Goal: Task Accomplishment & Management: Use online tool/utility

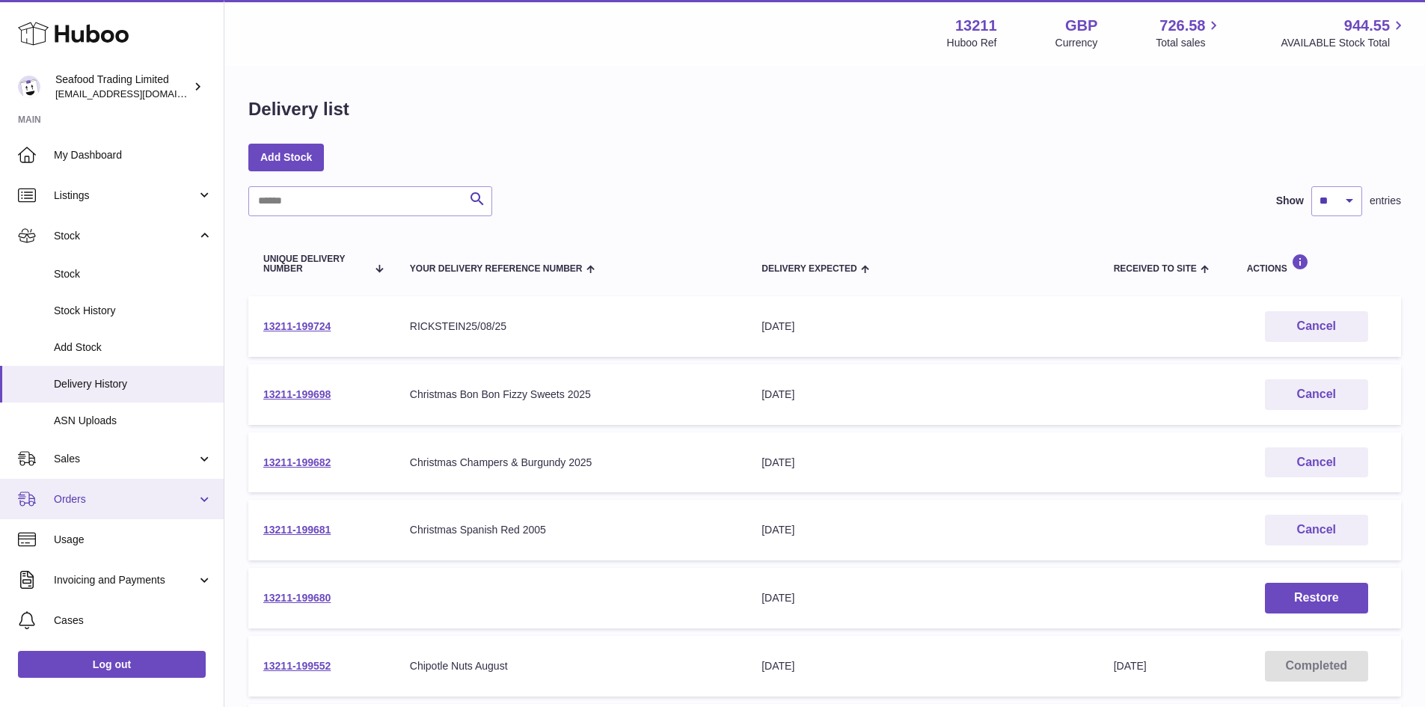
click at [71, 499] on span "Orders" at bounding box center [125, 499] width 143 height 14
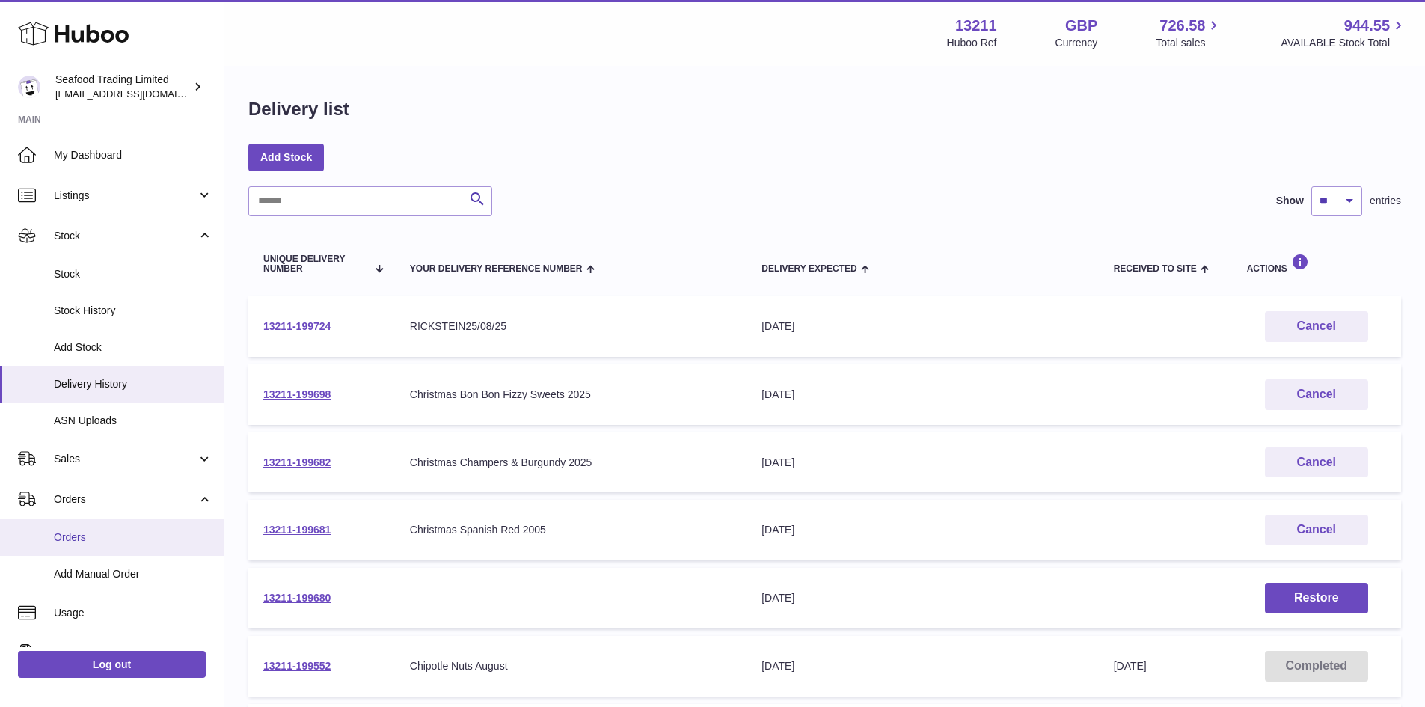
click at [76, 537] on span "Orders" at bounding box center [133, 537] width 159 height 14
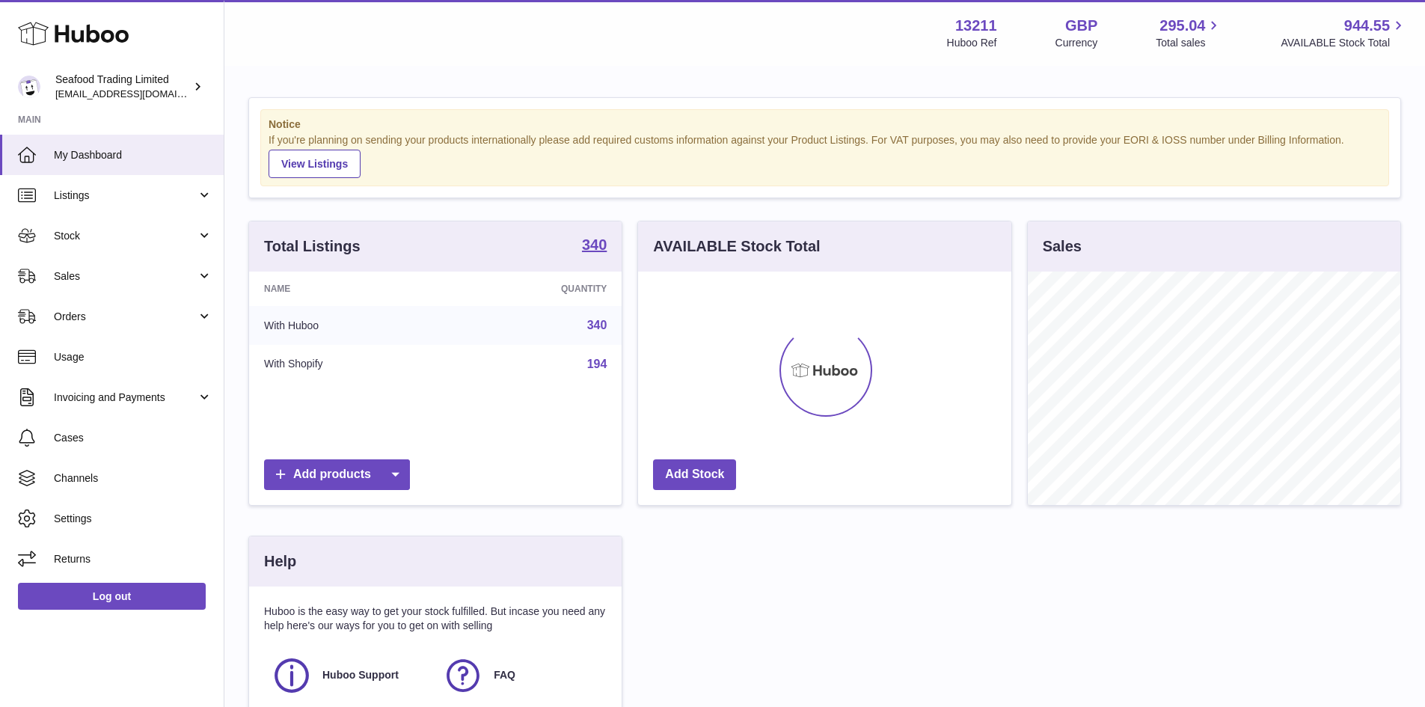
scroll to position [233, 373]
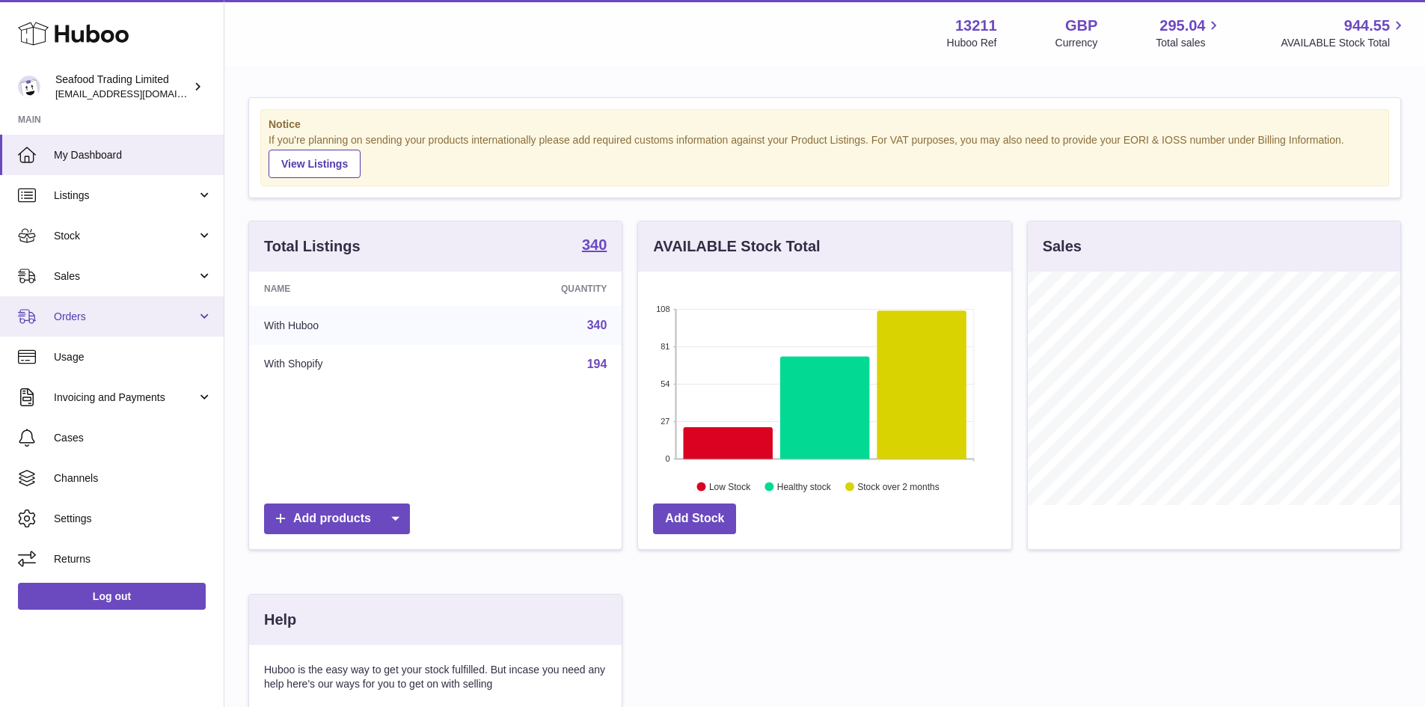
click at [69, 316] on span "Orders" at bounding box center [125, 317] width 143 height 14
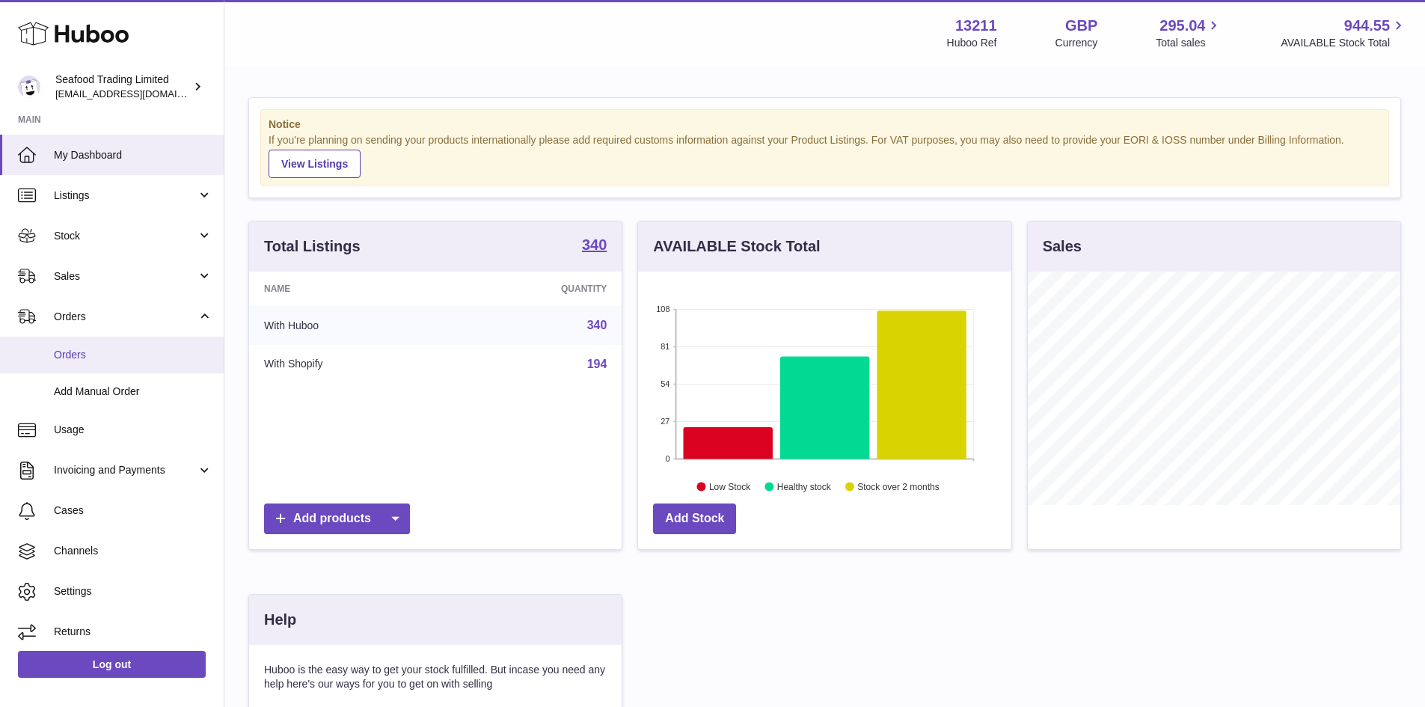
click at [88, 353] on span "Orders" at bounding box center [133, 355] width 159 height 14
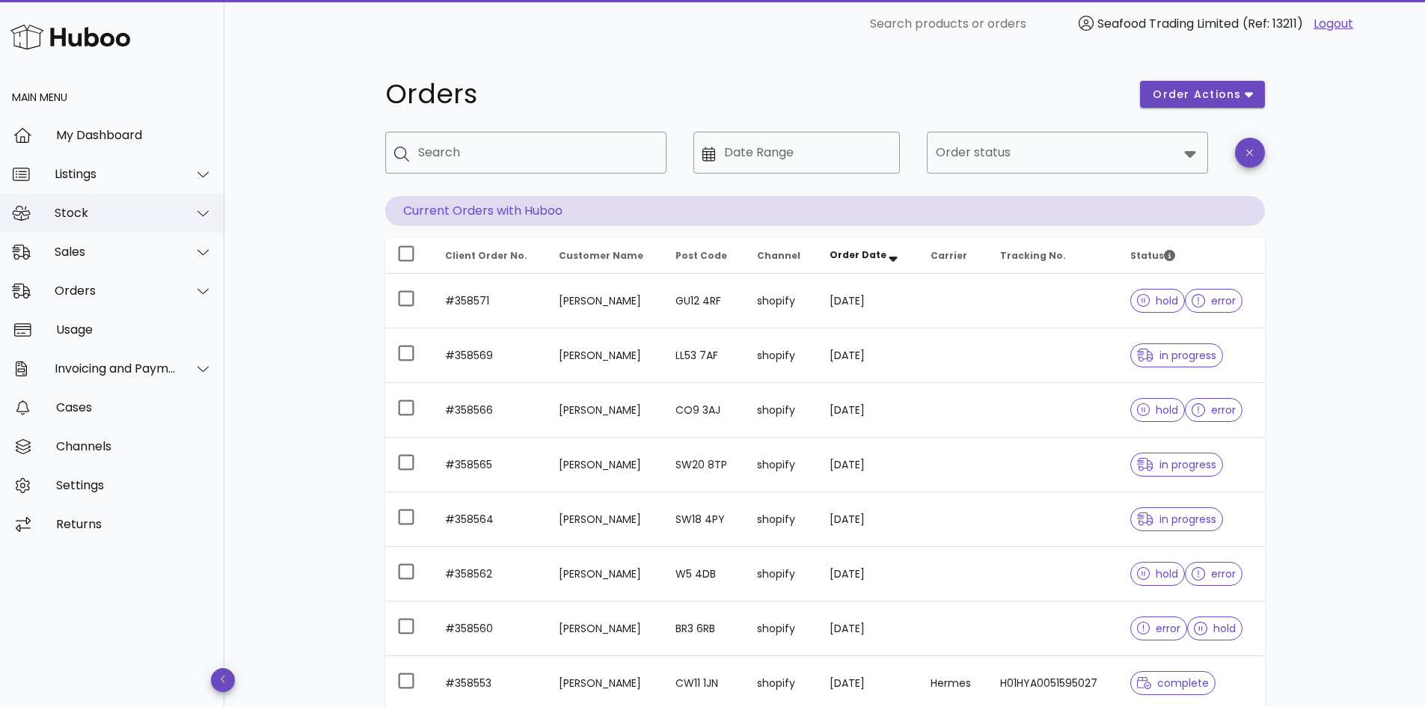
click at [74, 212] on div "Stock" at bounding box center [116, 213] width 122 height 14
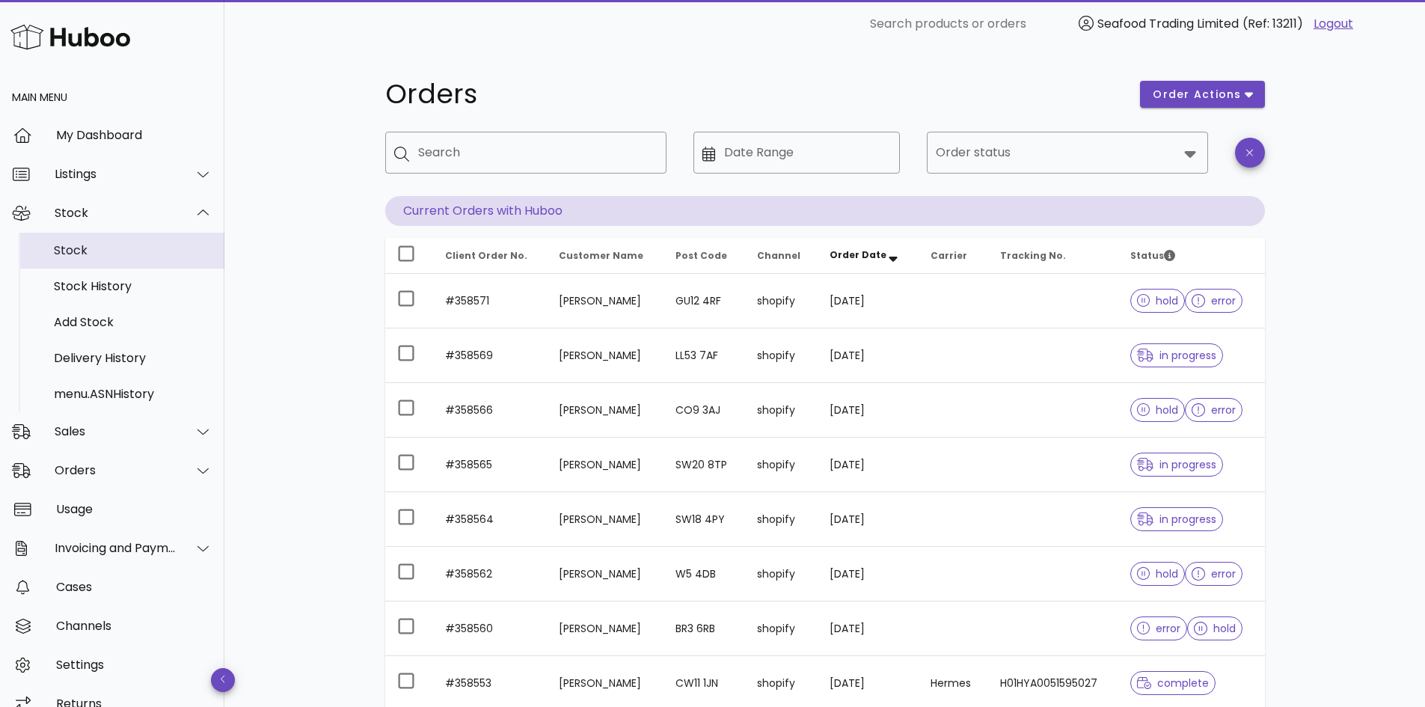
click at [70, 248] on div "Stock" at bounding box center [133, 250] width 159 height 14
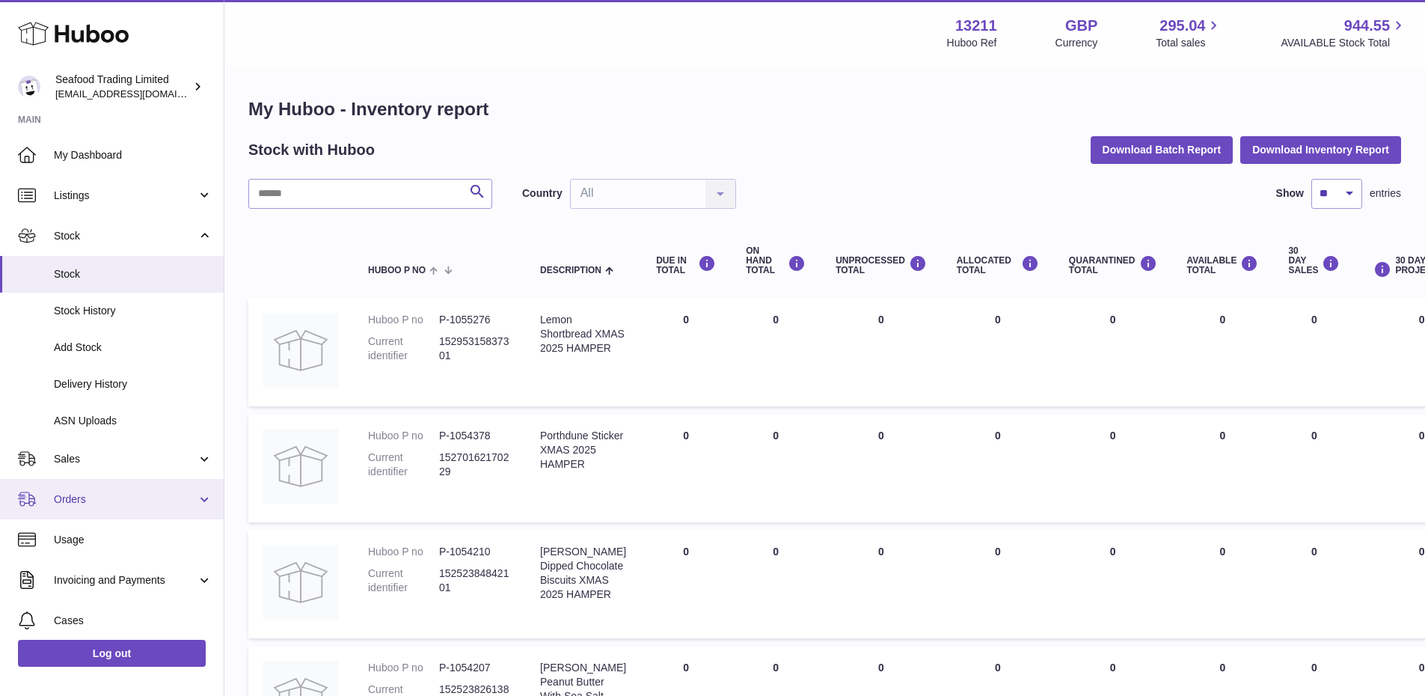
click at [80, 495] on span "Orders" at bounding box center [125, 499] width 143 height 14
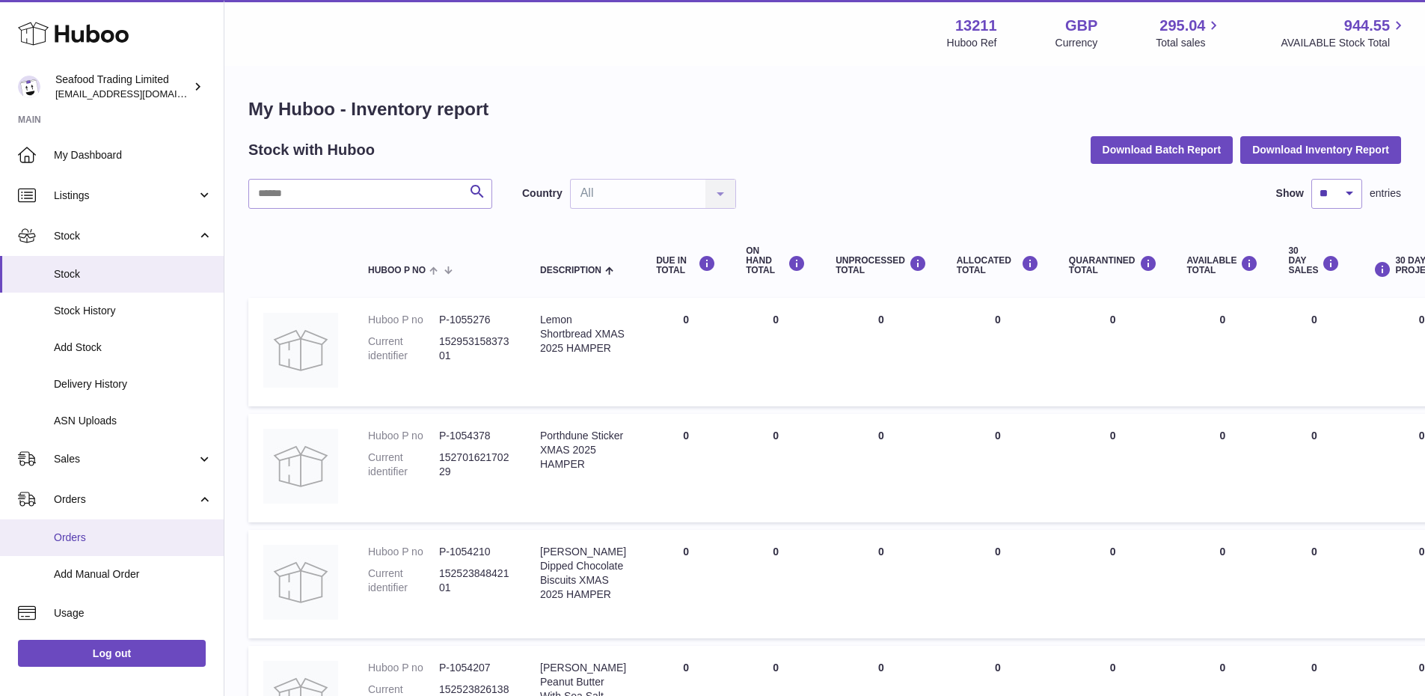
click at [76, 540] on span "Orders" at bounding box center [133, 537] width 159 height 14
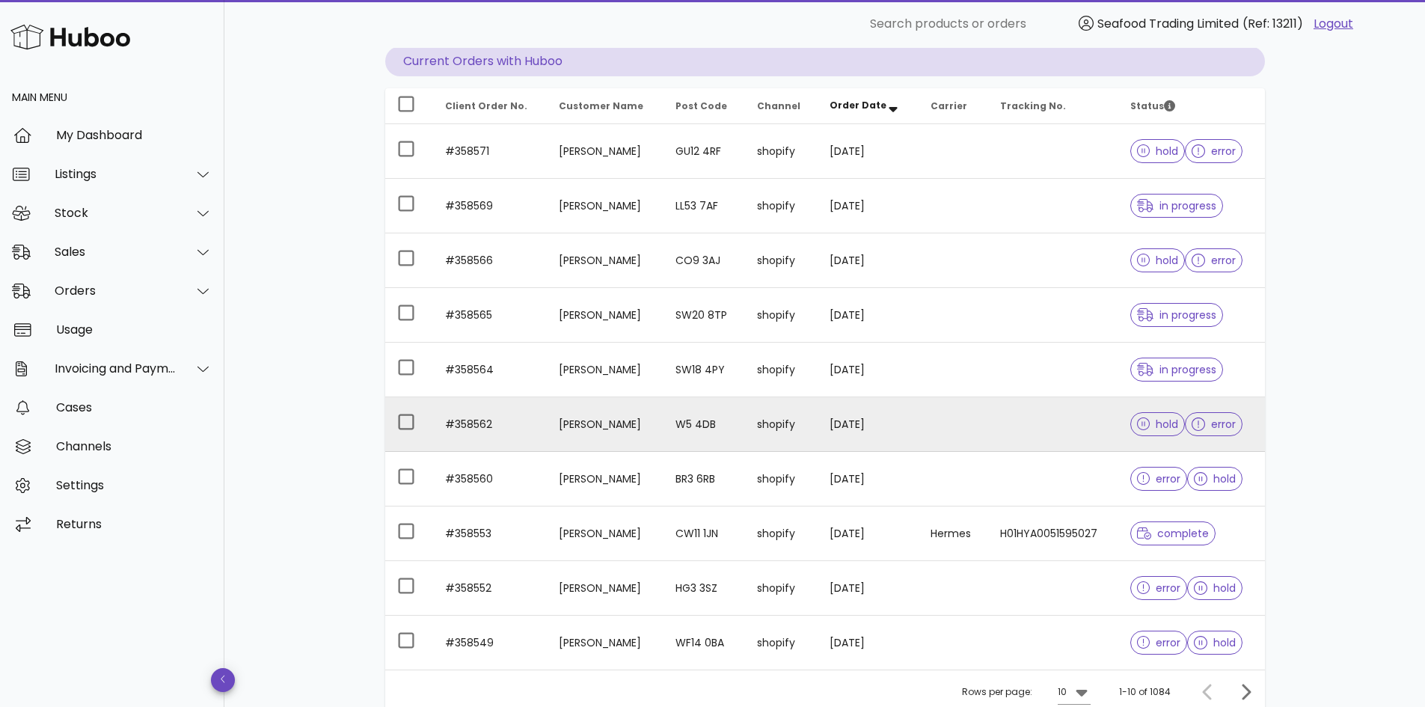
scroll to position [278, 0]
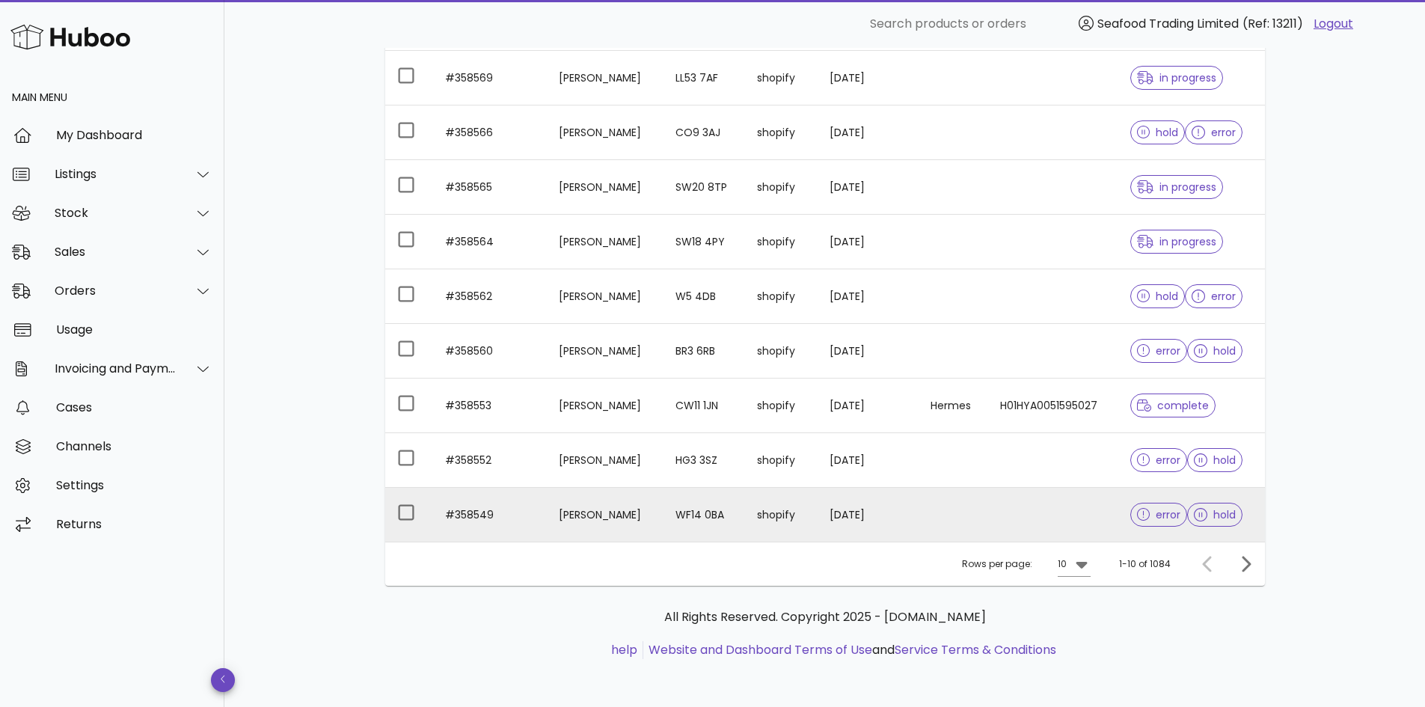
click at [520, 509] on td "#358549" at bounding box center [490, 515] width 114 height 54
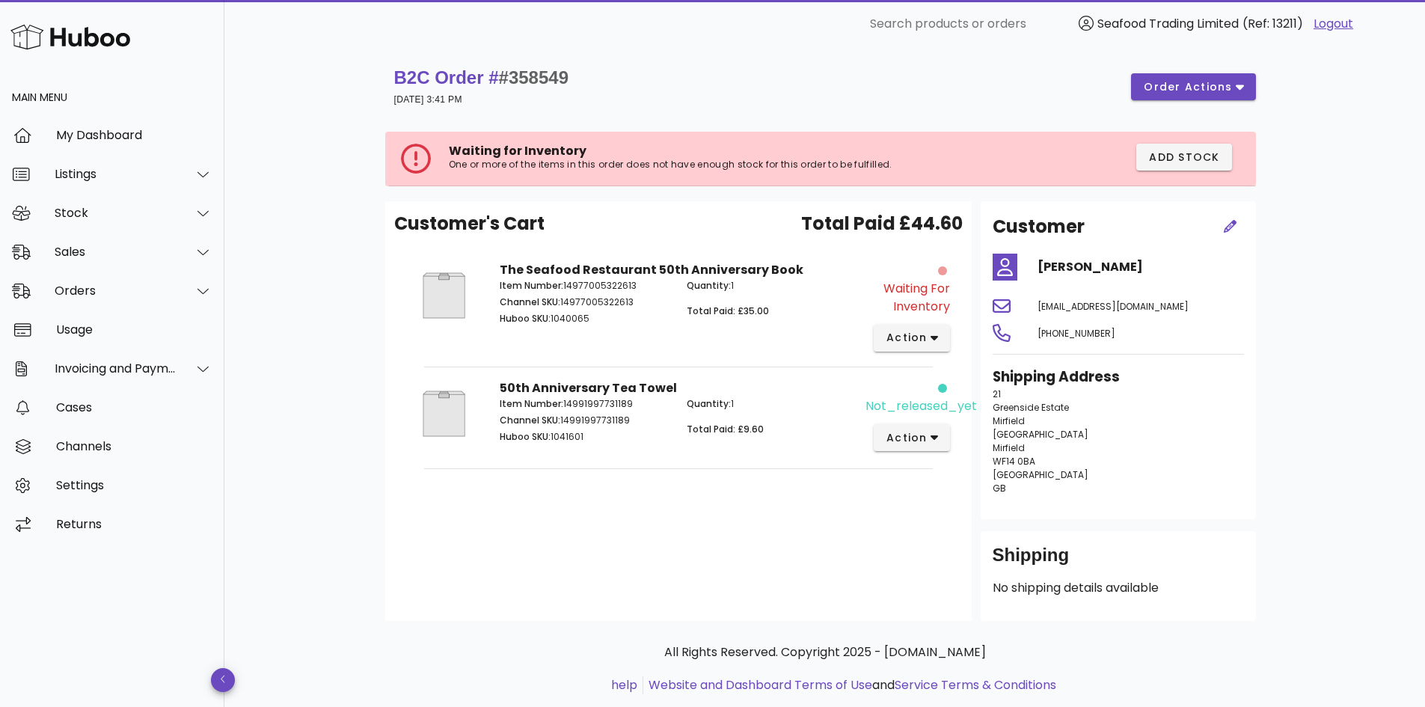
scroll to position [278, 0]
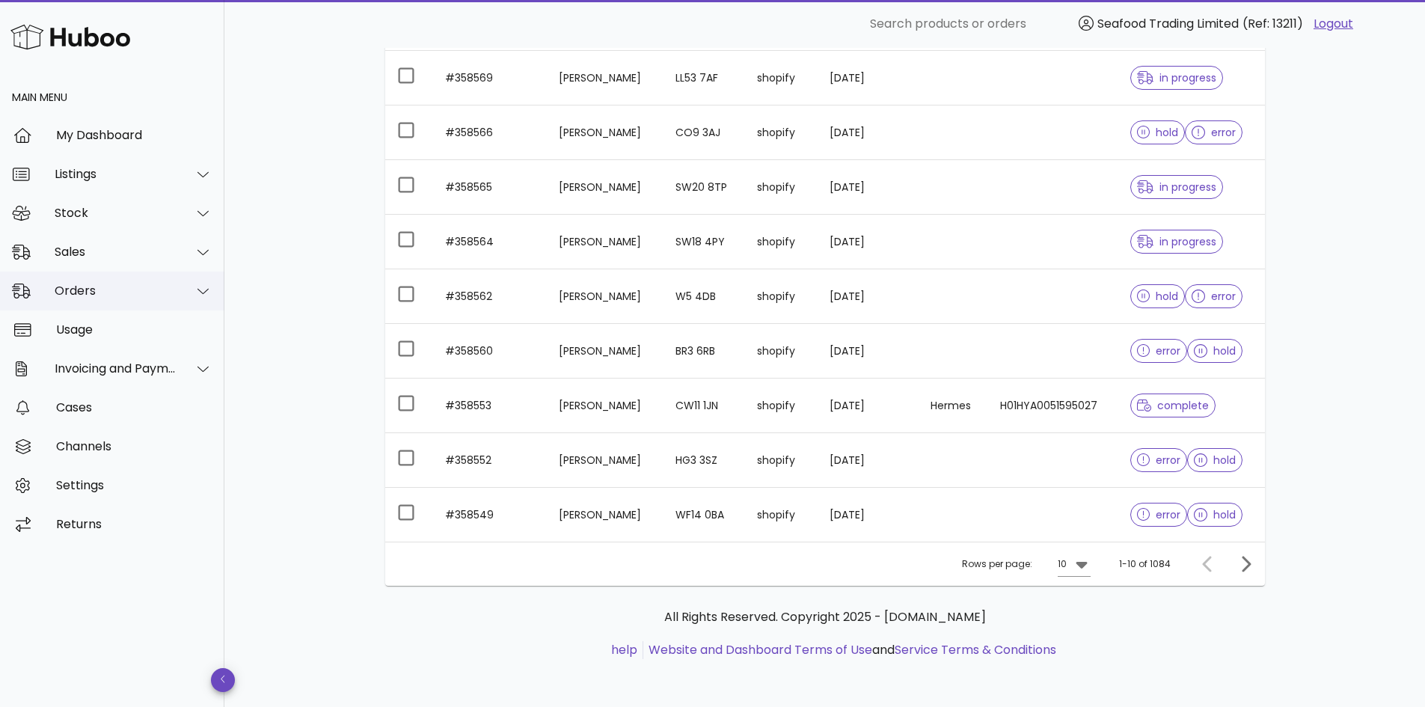
click at [102, 290] on div "Orders" at bounding box center [116, 291] width 122 height 14
click at [81, 253] on div "Sales" at bounding box center [116, 252] width 122 height 14
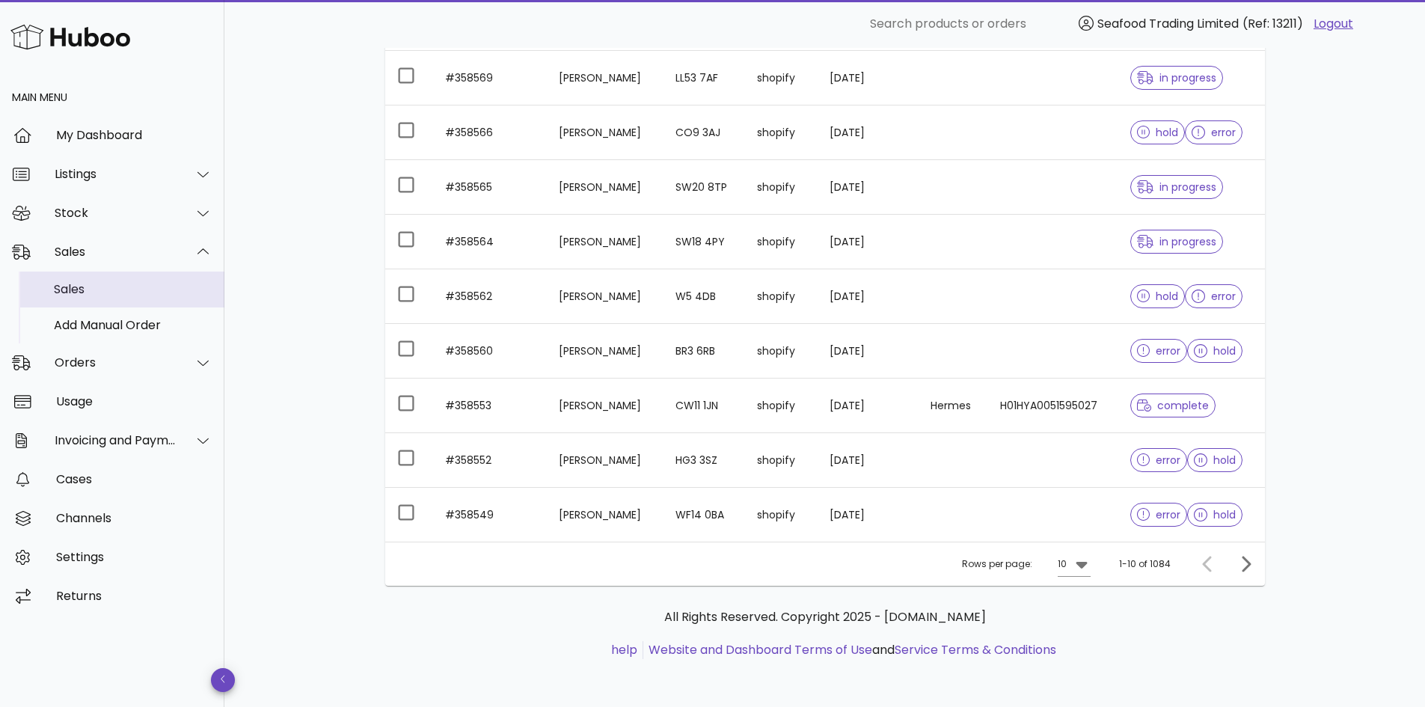
click at [73, 293] on div "Sales" at bounding box center [133, 289] width 159 height 14
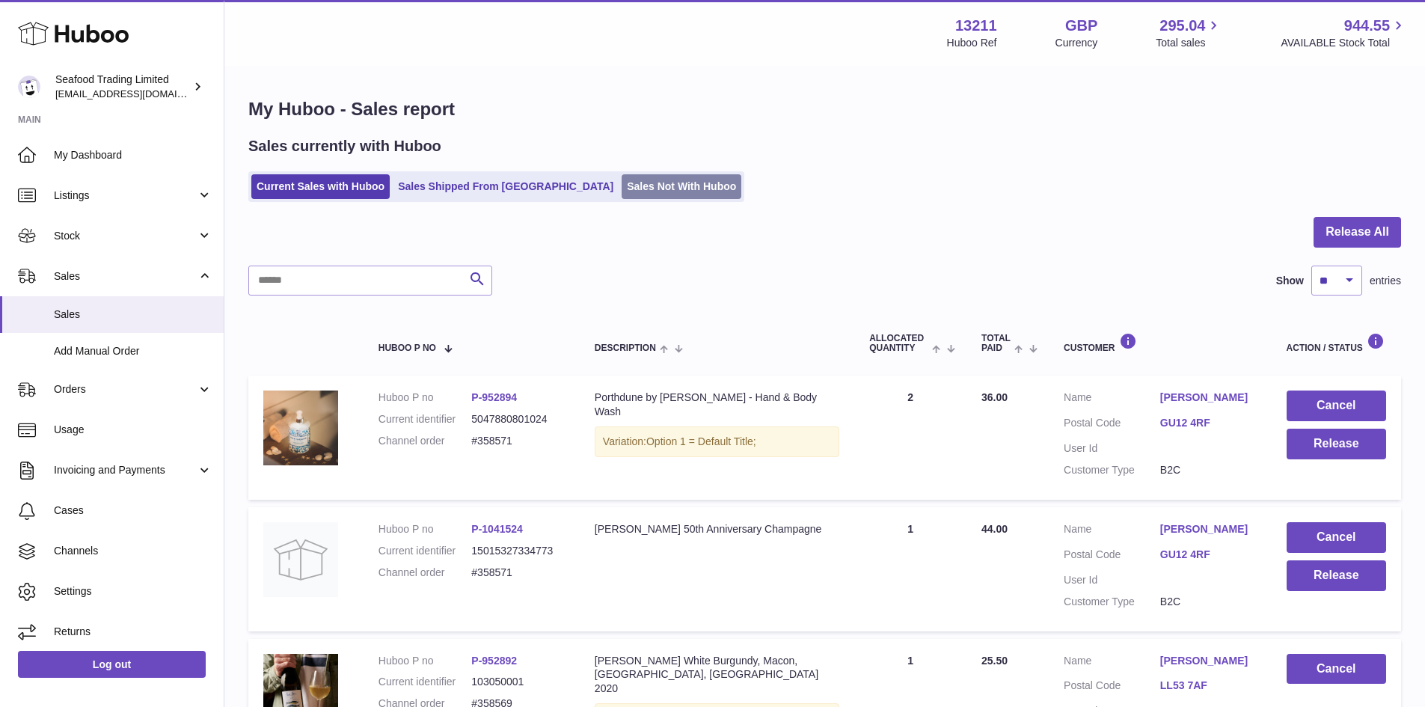
click at [622, 186] on link "Sales Not With Huboo" at bounding box center [682, 186] width 120 height 25
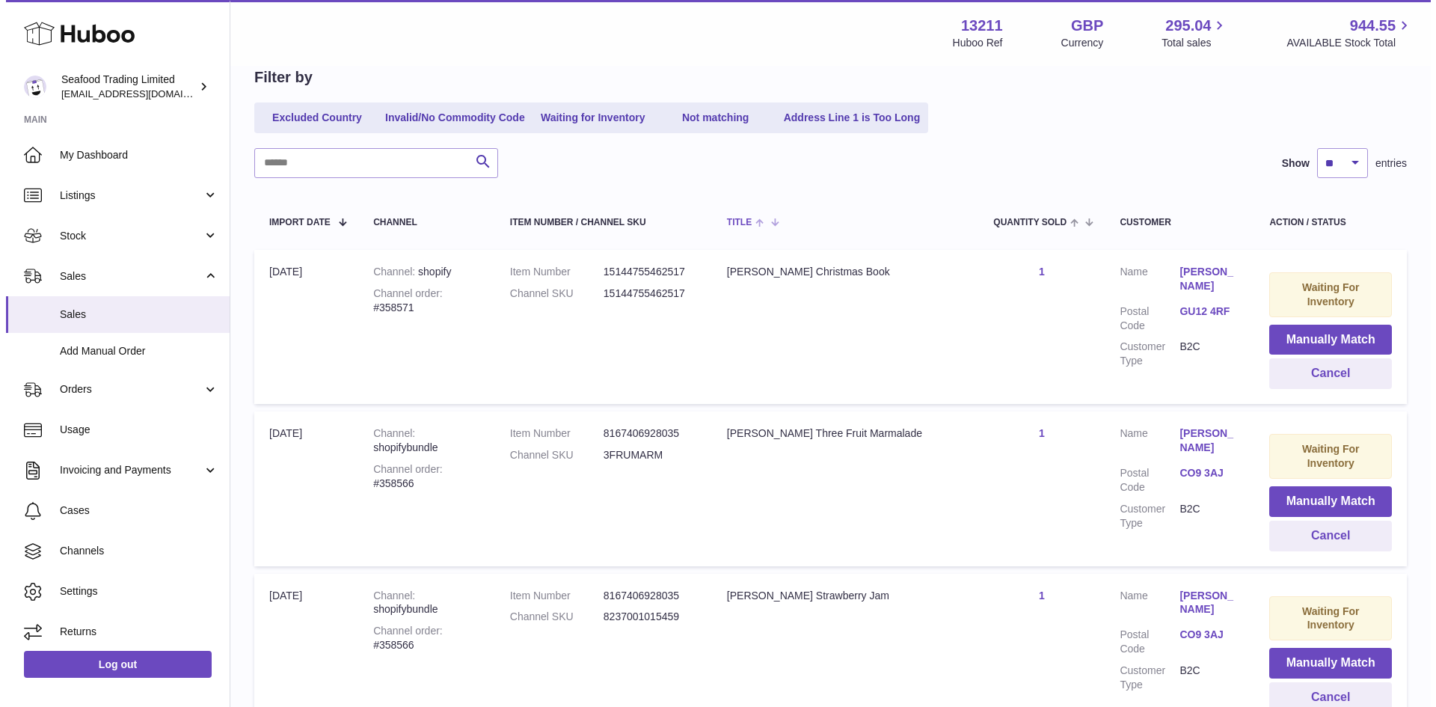
scroll to position [224, 0]
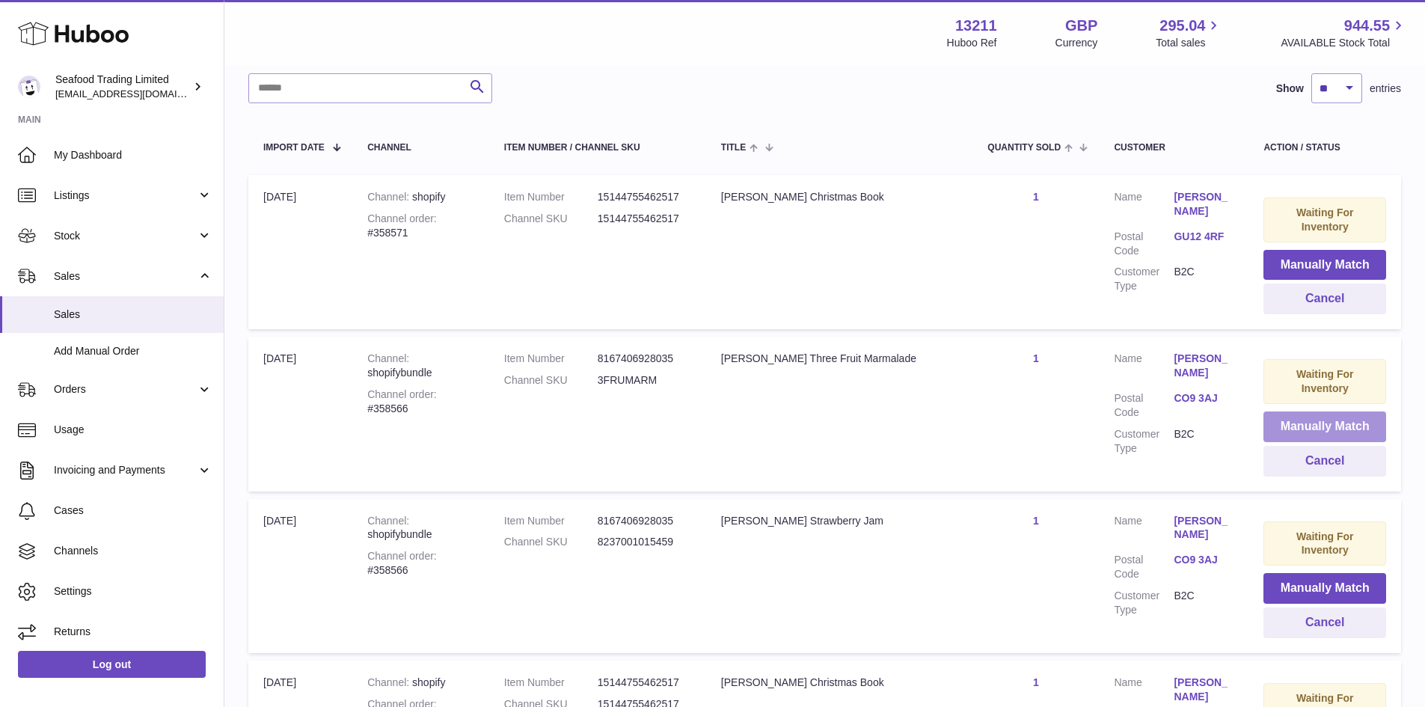
click at [1308, 426] on button "Manually Match" at bounding box center [1325, 426] width 123 height 31
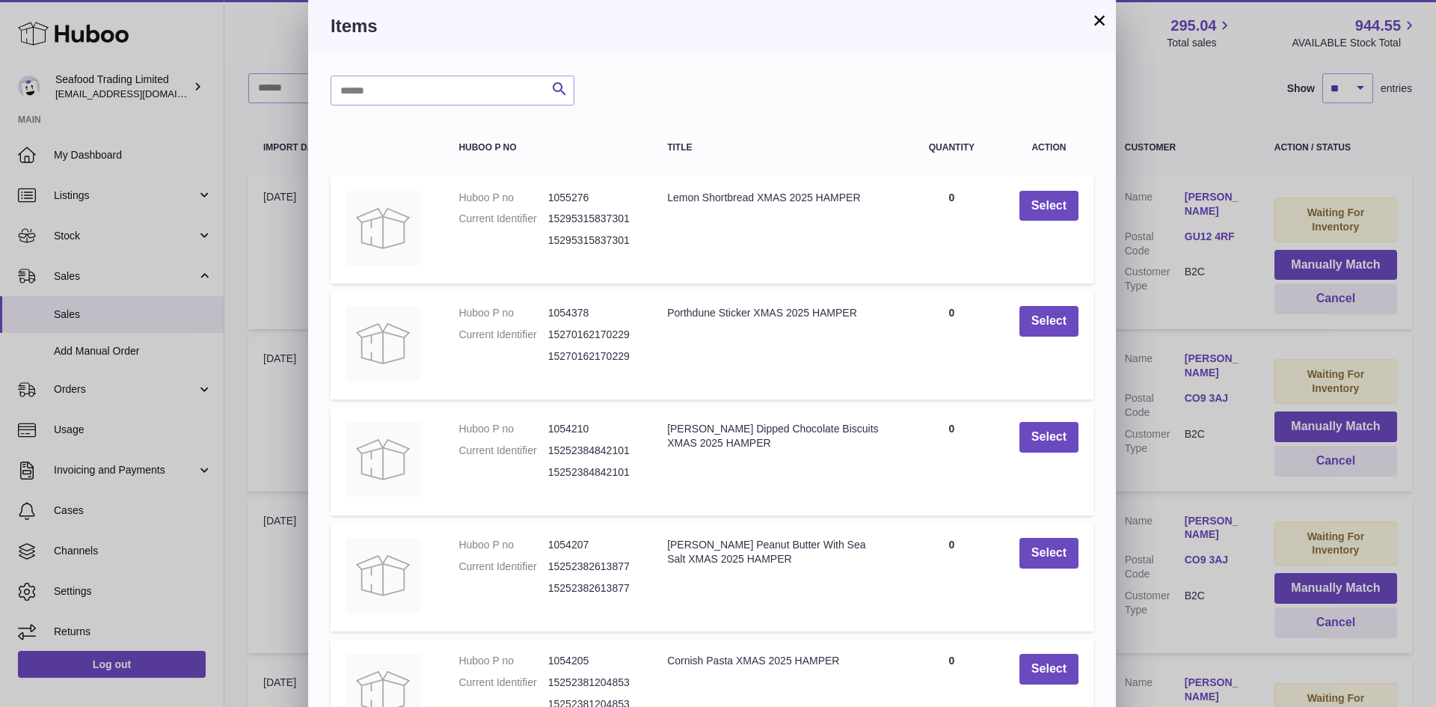
scroll to position [0, 0]
click at [435, 92] on input "text" at bounding box center [453, 91] width 244 height 30
type input "*********"
click at [562, 90] on icon "submit" at bounding box center [560, 90] width 18 height 19
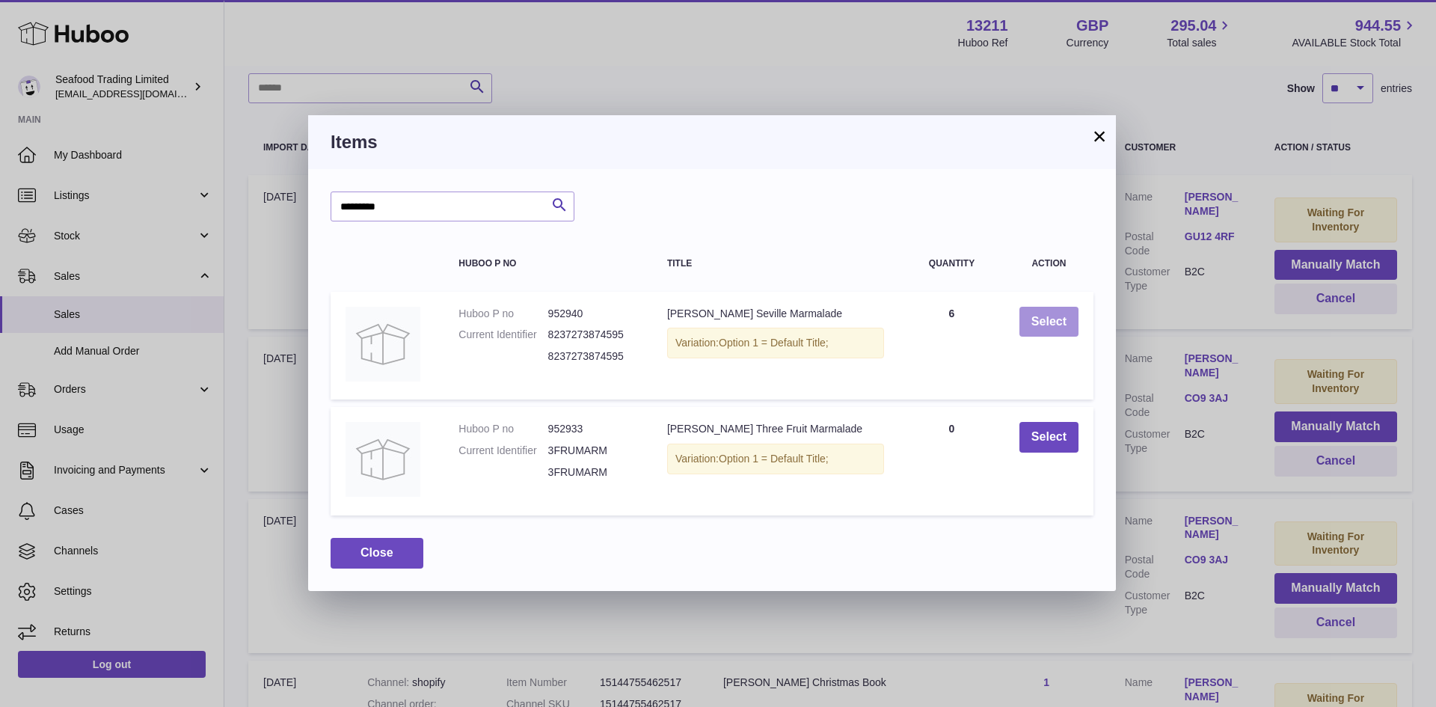
click at [1054, 321] on button "Select" at bounding box center [1049, 322] width 59 height 31
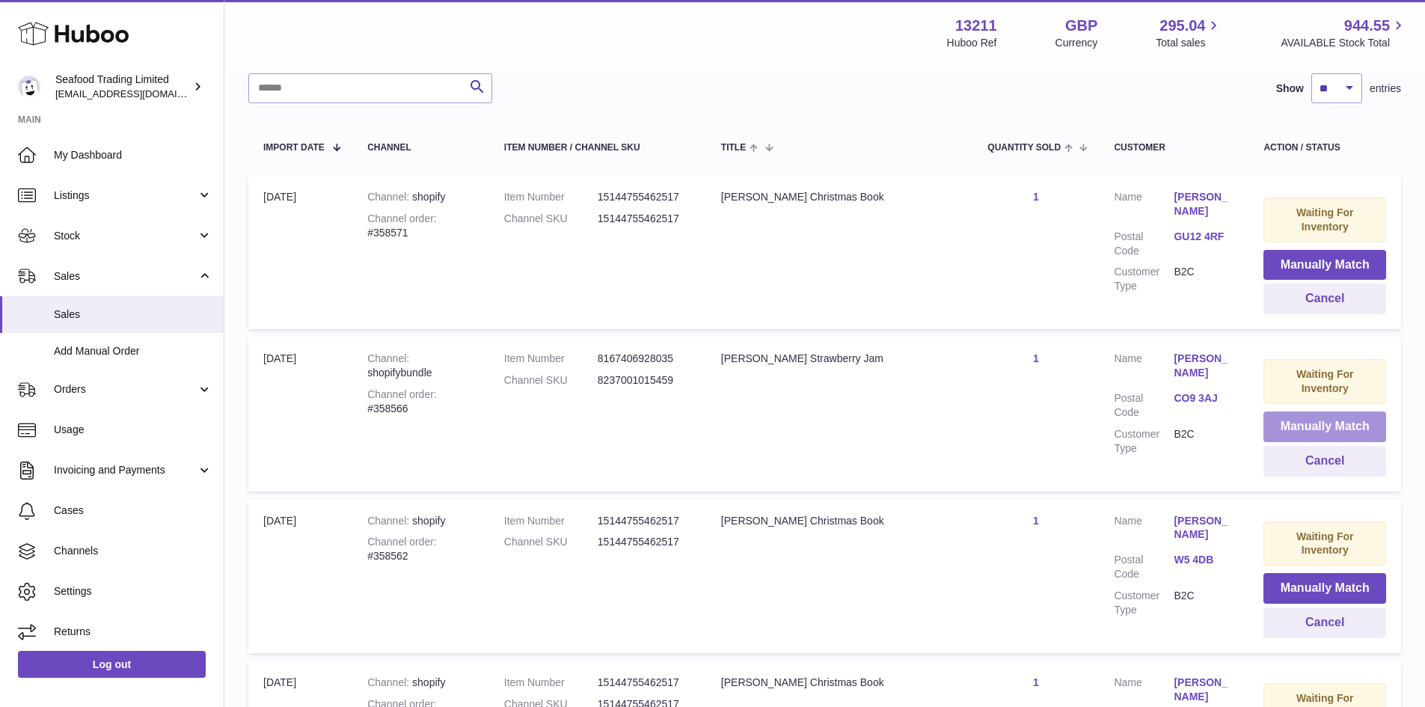
click at [1329, 423] on button "Manually Match" at bounding box center [1325, 426] width 123 height 31
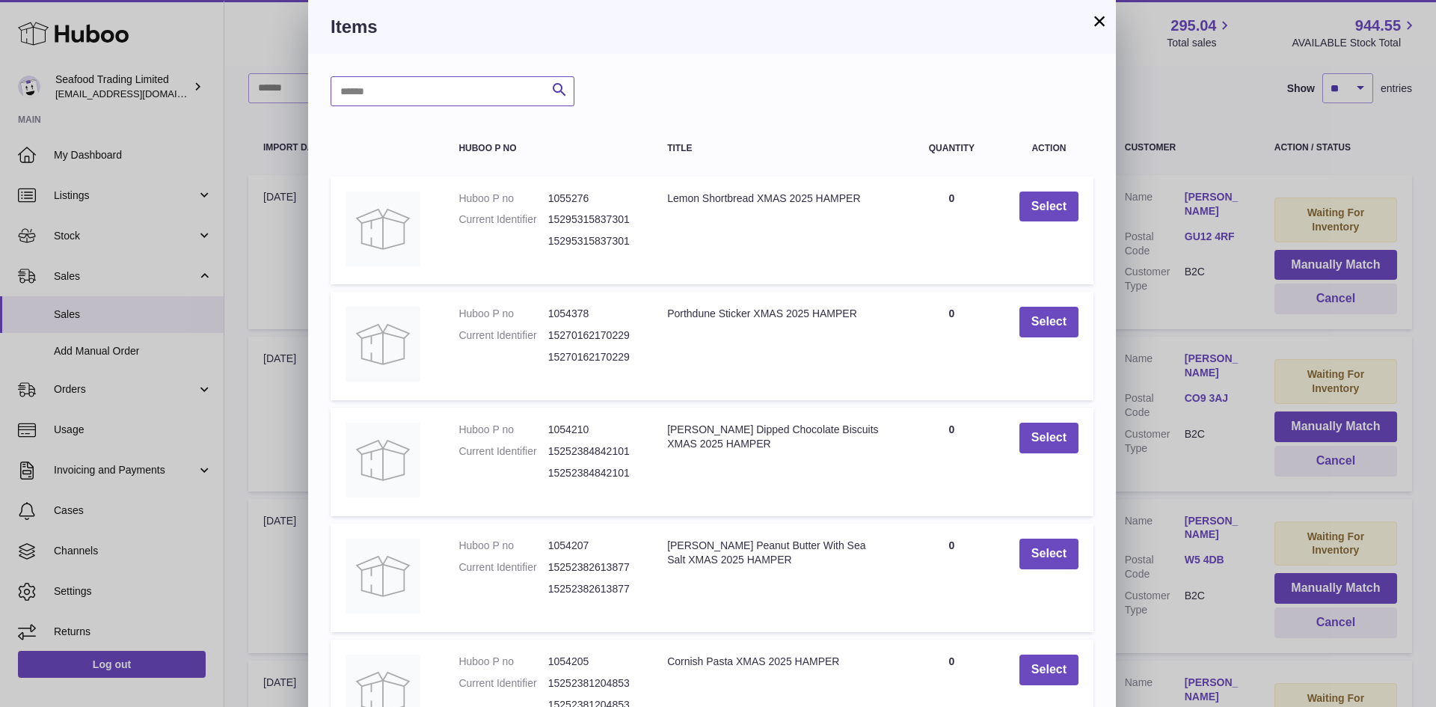
click at [402, 89] on input "text" at bounding box center [453, 91] width 244 height 30
type input "***"
click at [560, 88] on icon "submit" at bounding box center [560, 90] width 18 height 19
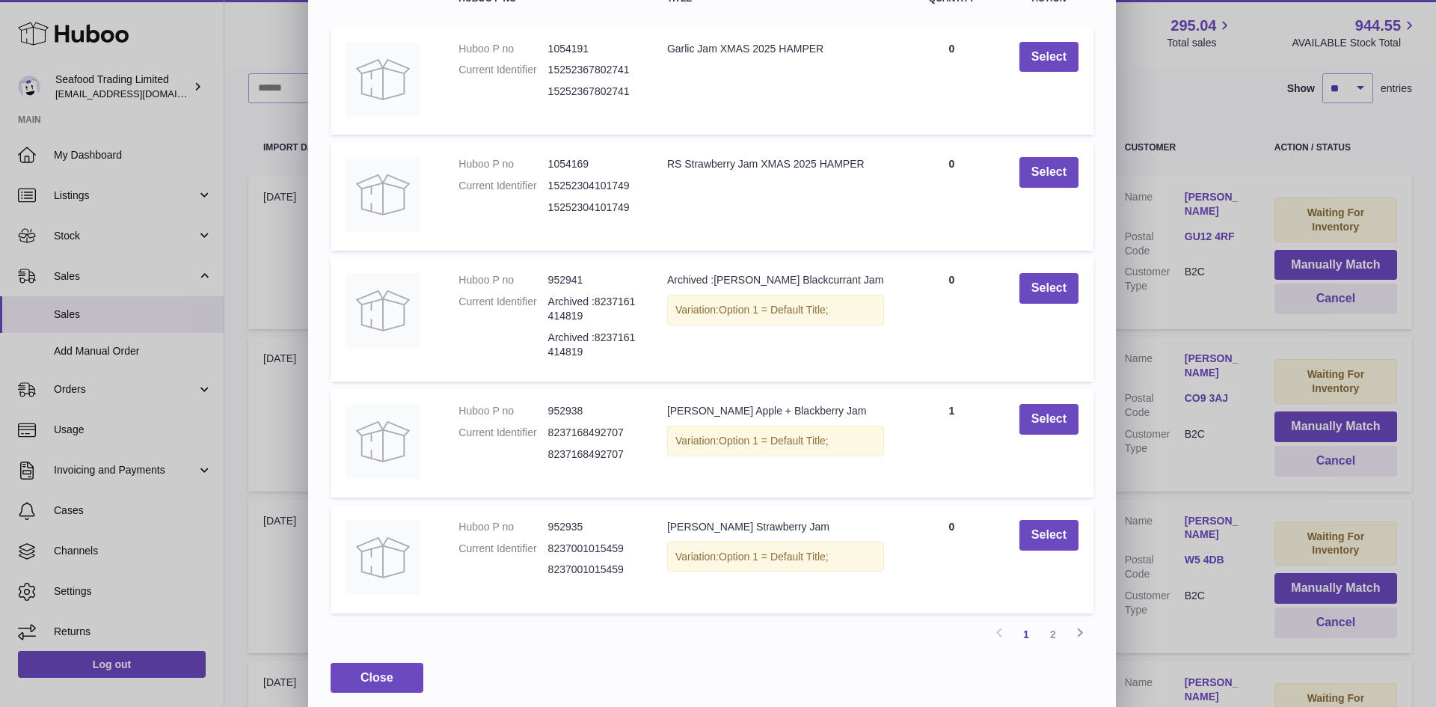
scroll to position [159, 0]
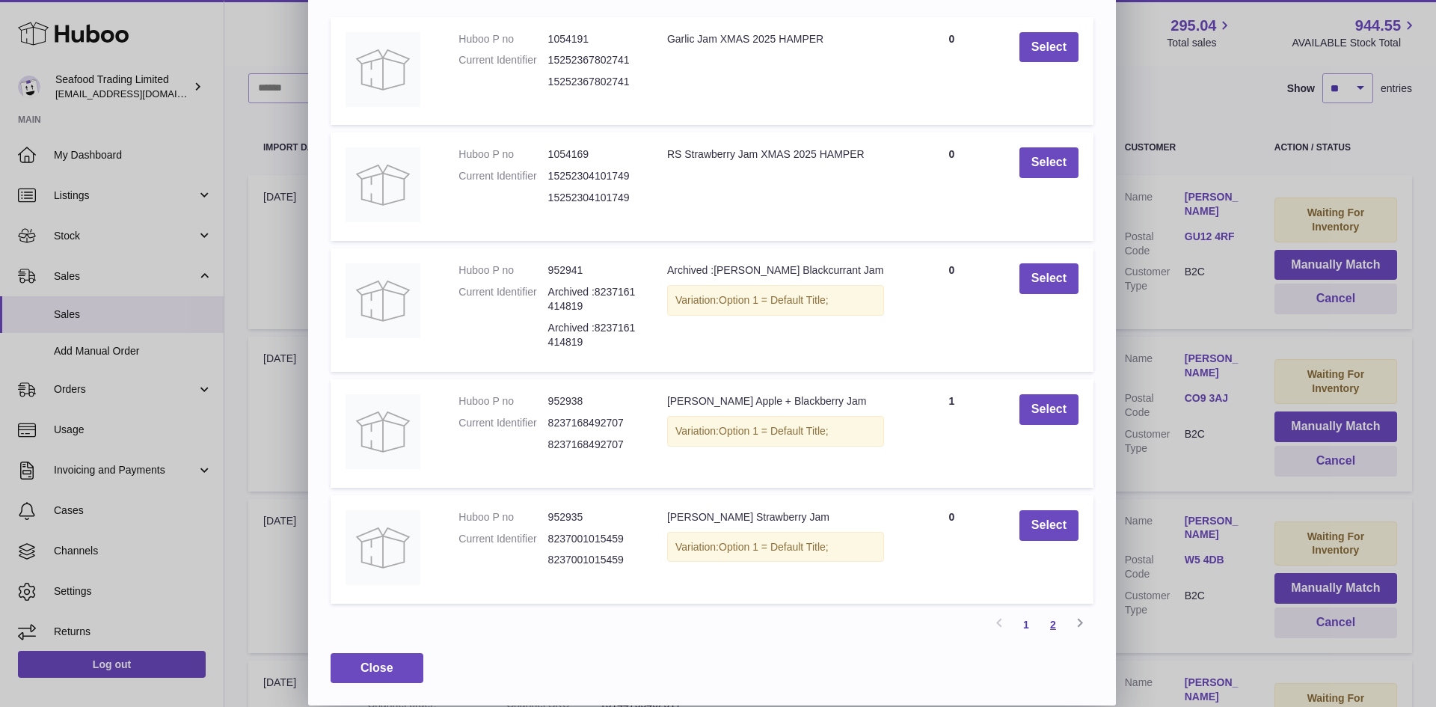
click at [1055, 625] on link "2" at bounding box center [1053, 624] width 27 height 27
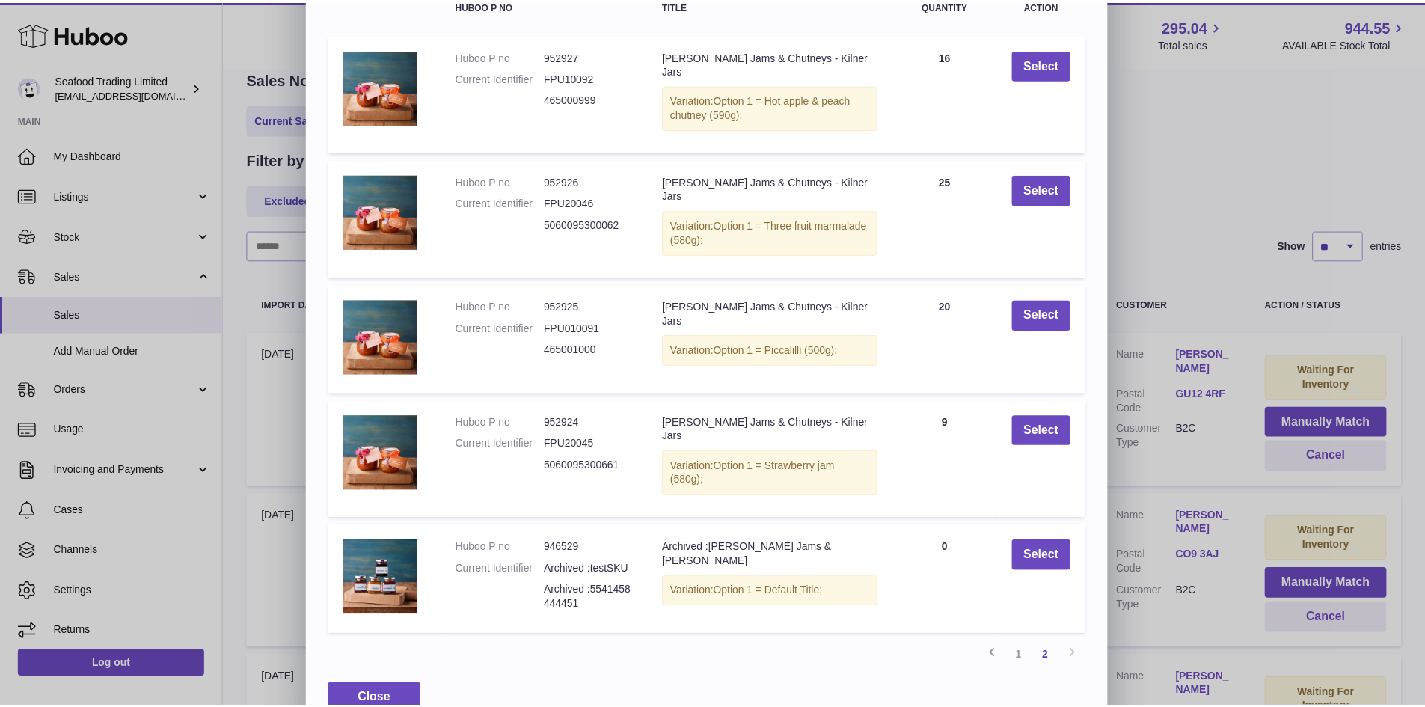
scroll to position [146, 0]
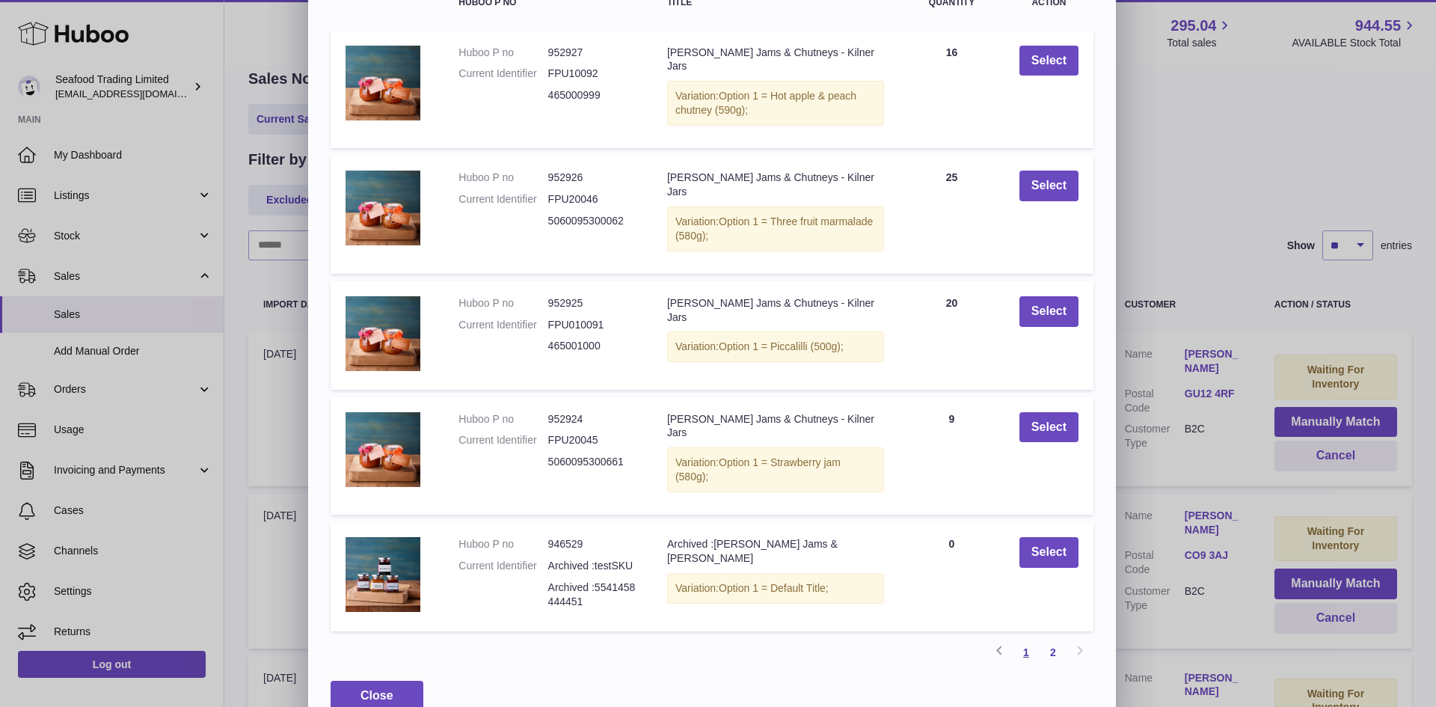
click at [1028, 639] on link "1" at bounding box center [1026, 652] width 27 height 27
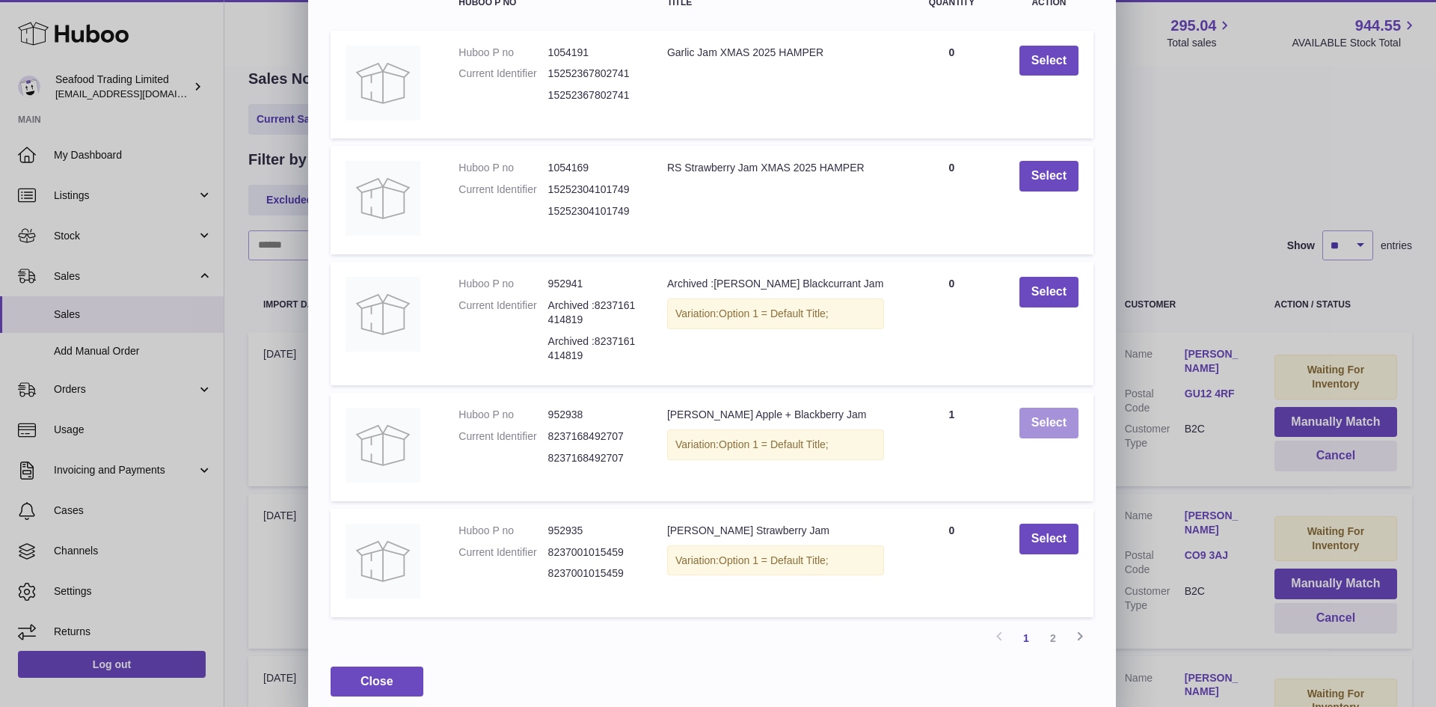
click at [1048, 425] on button "Select" at bounding box center [1049, 423] width 59 height 31
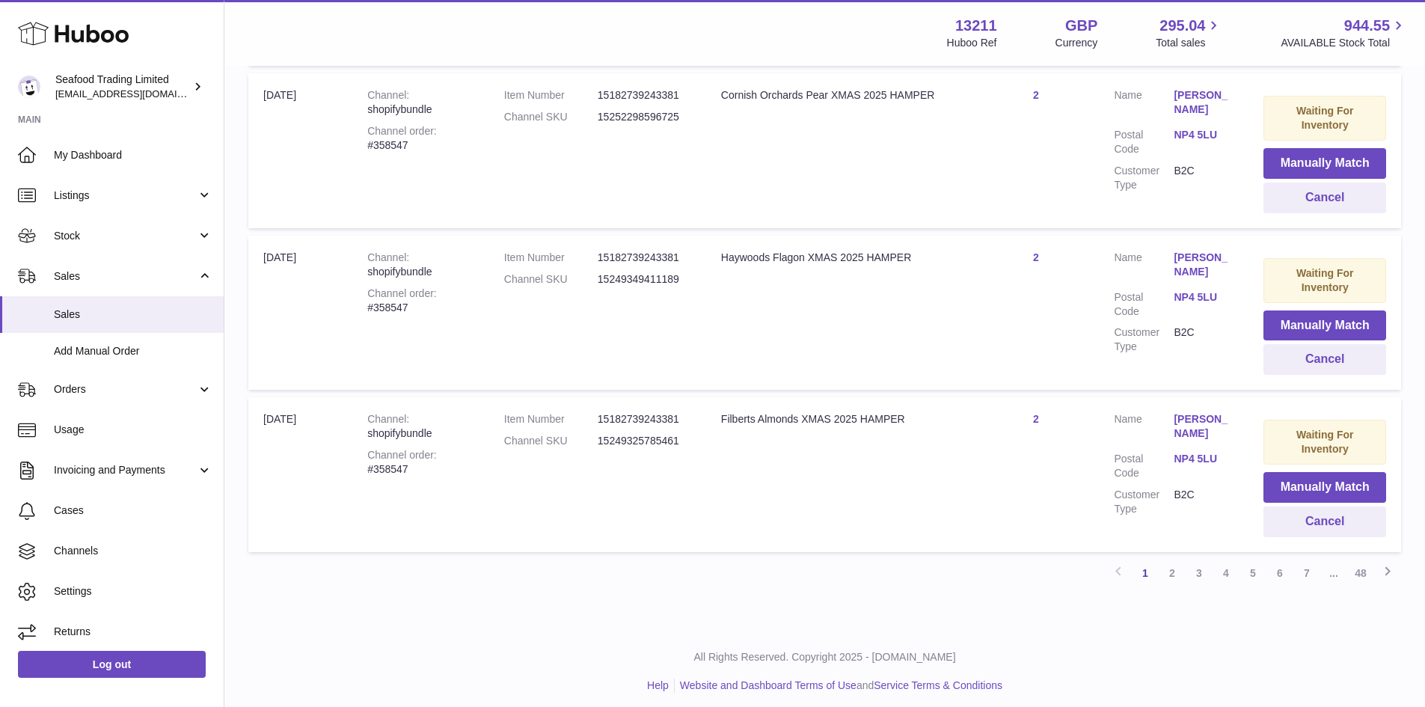
scroll to position [1467, 0]
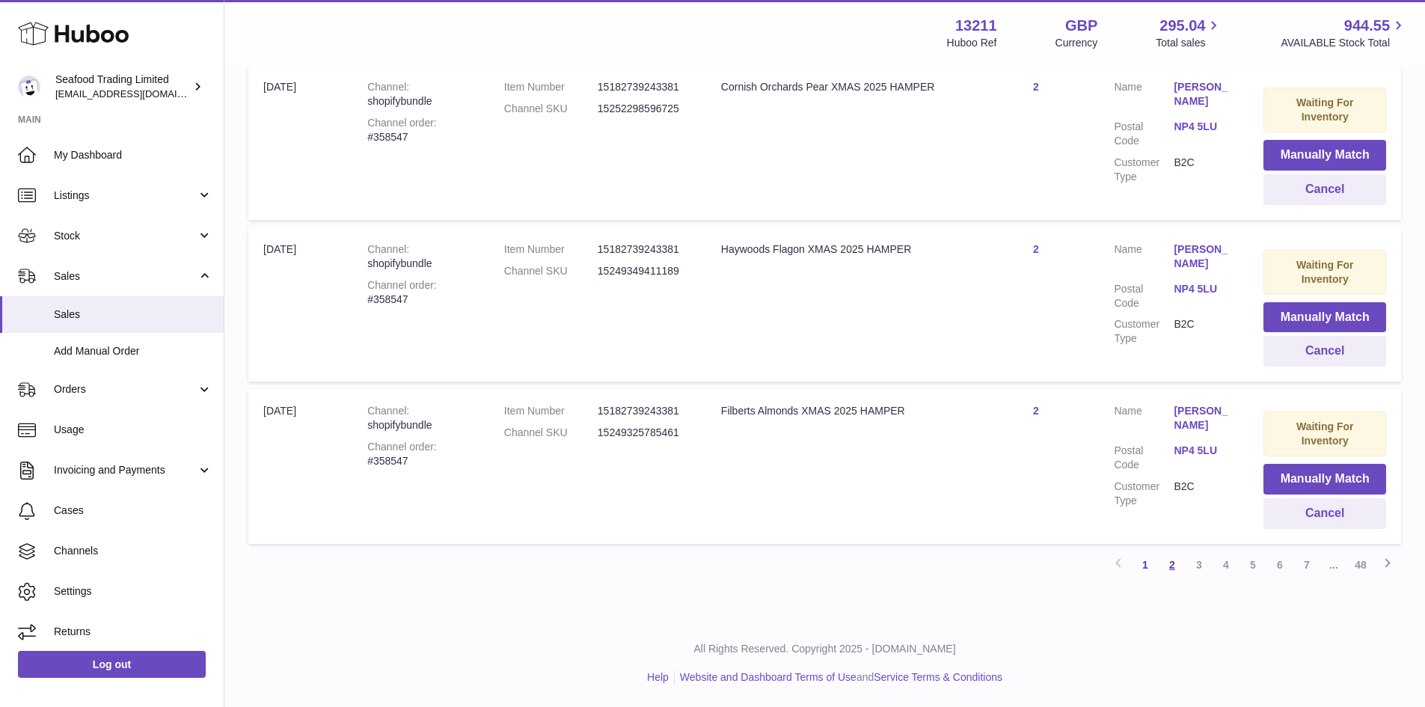
click at [1172, 561] on link "2" at bounding box center [1172, 564] width 27 height 27
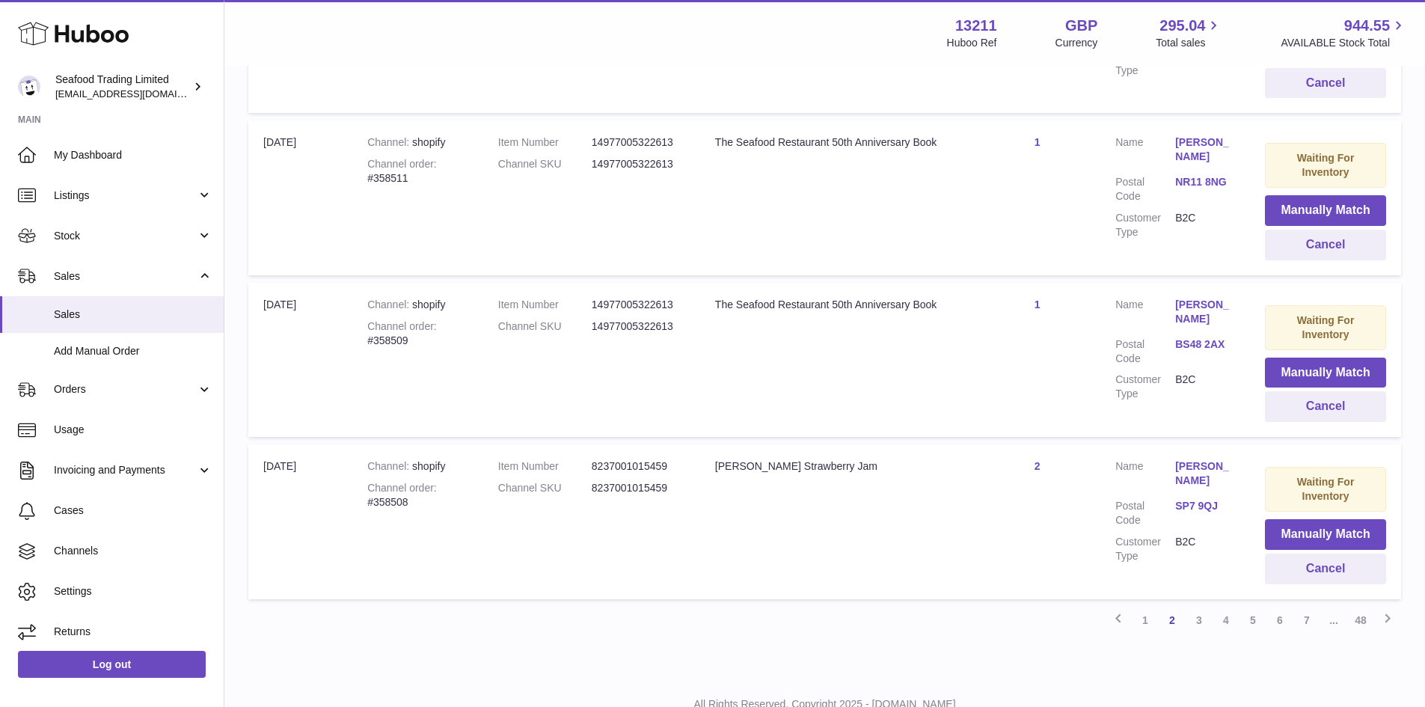
scroll to position [1414, 0]
click at [1196, 615] on link "3" at bounding box center [1199, 617] width 27 height 27
